Goal: Book appointment/travel/reservation

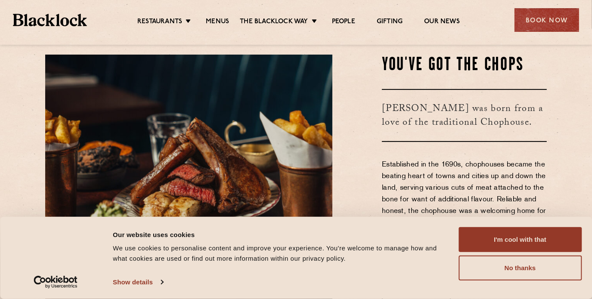
scroll to position [215, 0]
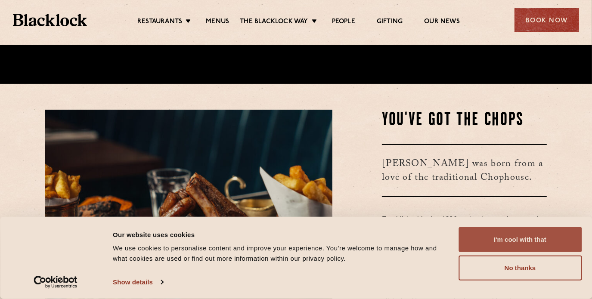
click at [525, 235] on button "I'm cool with that" at bounding box center [520, 239] width 123 height 25
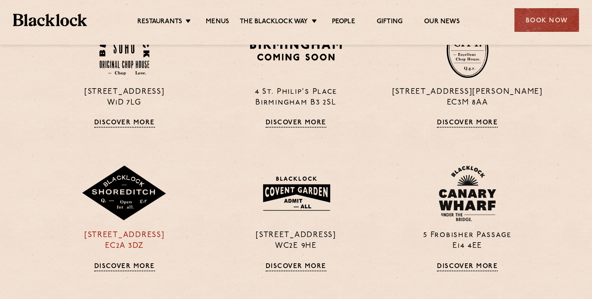
scroll to position [603, 0]
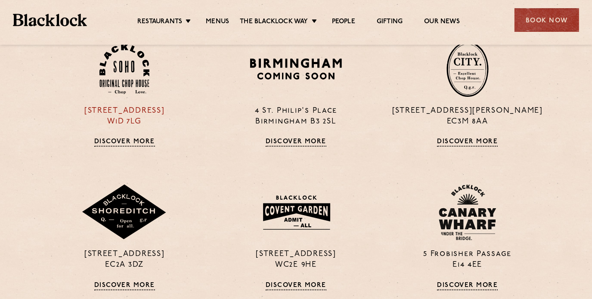
click at [124, 140] on link "Discover More" at bounding box center [124, 142] width 61 height 9
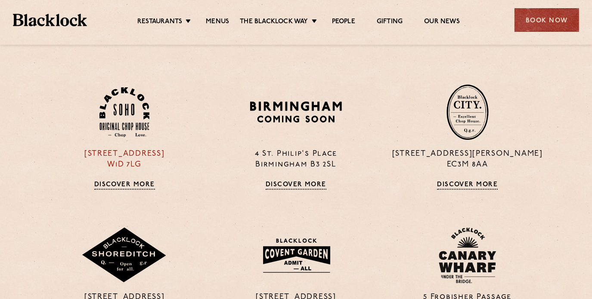
click at [134, 186] on link "Discover More" at bounding box center [124, 185] width 61 height 9
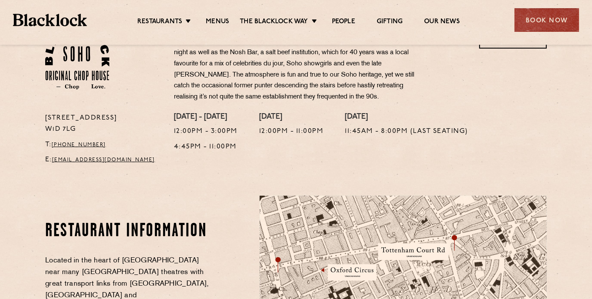
scroll to position [301, 0]
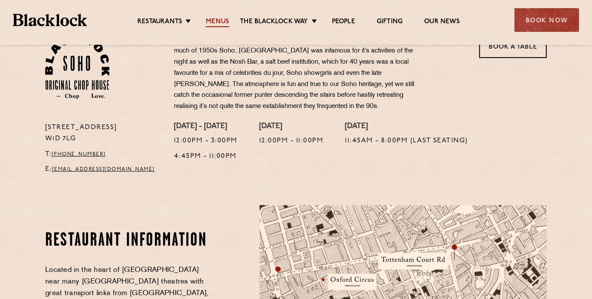
click at [213, 22] on link "Menus" at bounding box center [217, 22] width 23 height 9
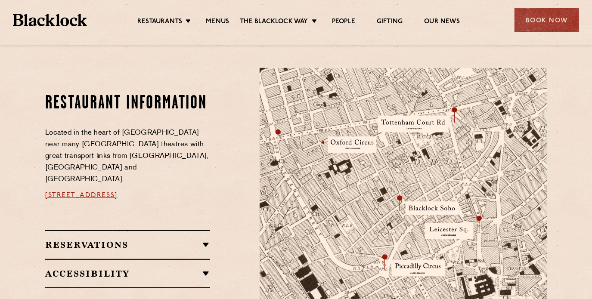
scroll to position [560, 0]
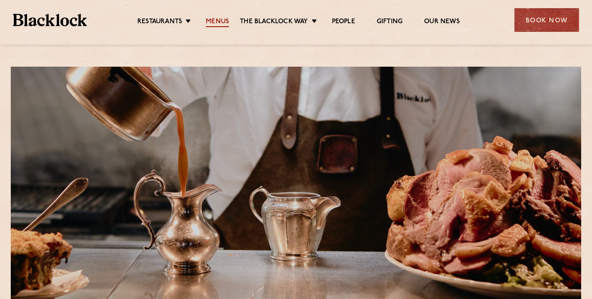
click at [219, 21] on link "Menus" at bounding box center [217, 22] width 23 height 9
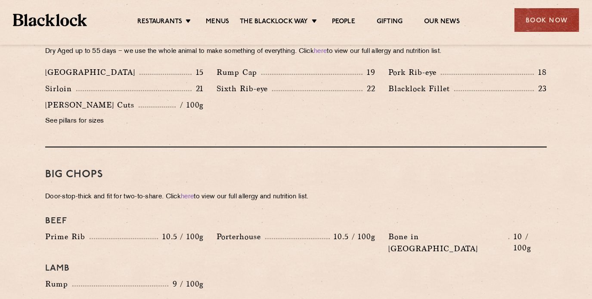
scroll to position [861, 0]
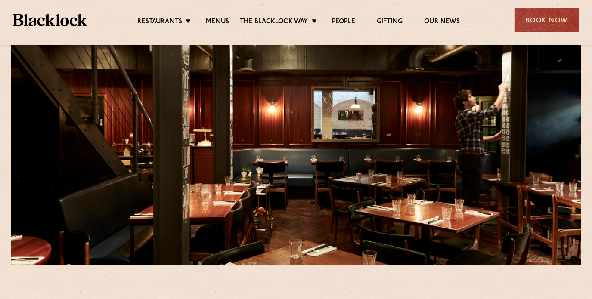
scroll to position [86, 0]
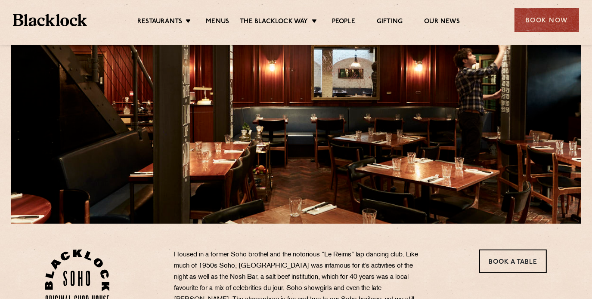
click at [550, 22] on div "Book Now" at bounding box center [547, 20] width 65 height 24
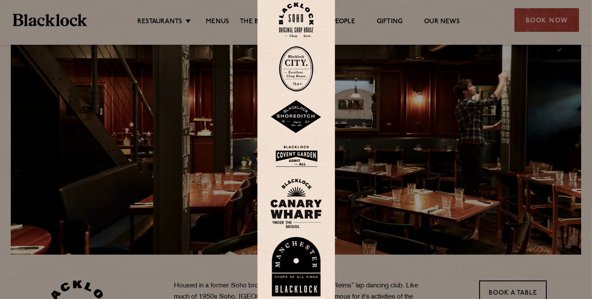
scroll to position [0, 0]
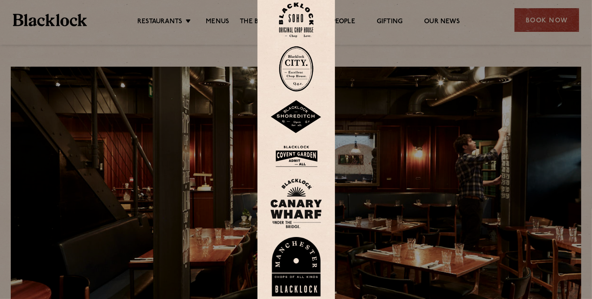
click at [300, 20] on img at bounding box center [296, 20] width 34 height 35
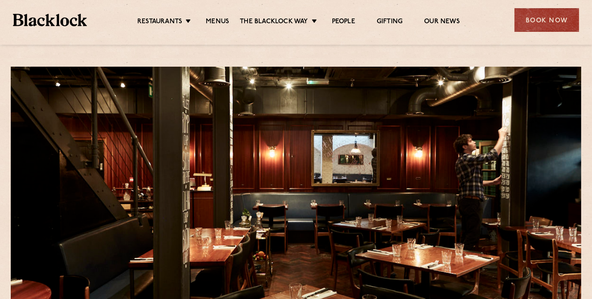
click at [550, 20] on div "Book Now" at bounding box center [547, 20] width 65 height 24
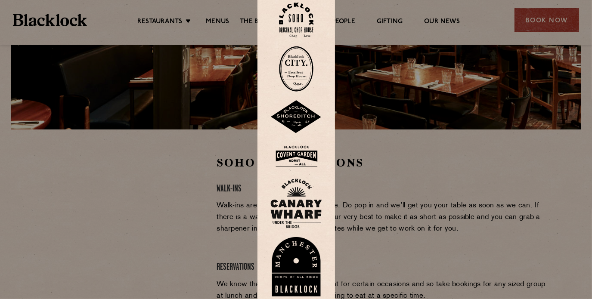
scroll to position [129, 0]
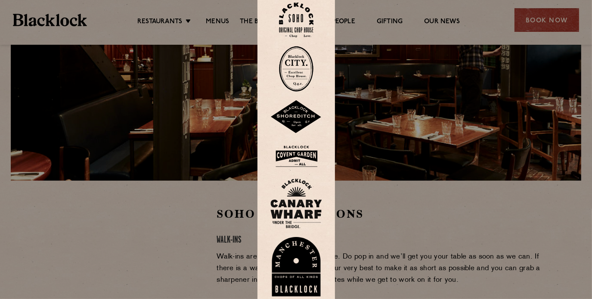
click at [295, 28] on img at bounding box center [296, 20] width 34 height 35
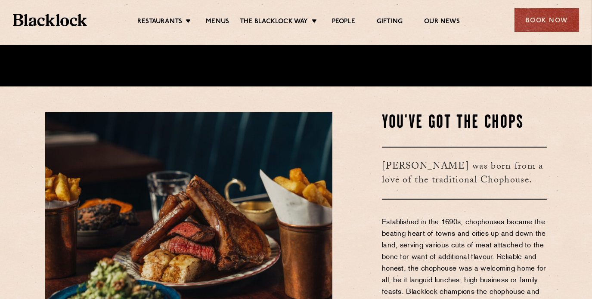
scroll to position [172, 0]
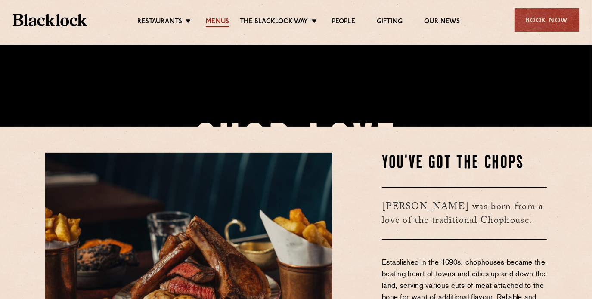
click at [224, 22] on link "Menus" at bounding box center [217, 22] width 23 height 9
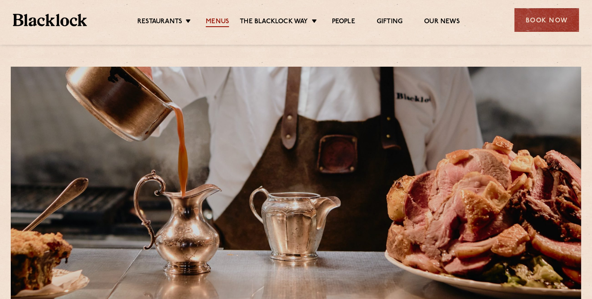
click at [218, 22] on link "Menus" at bounding box center [217, 22] width 23 height 9
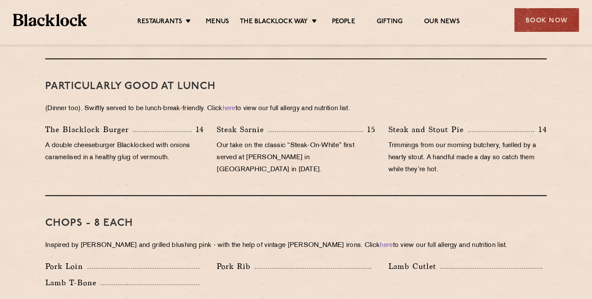
scroll to position [474, 0]
